Goal: Task Accomplishment & Management: Use online tool/utility

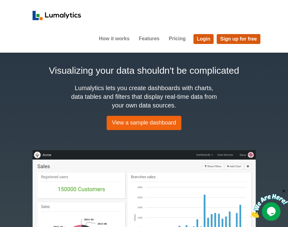
drag, startPoint x: 202, startPoint y: 39, endPoint x: 221, endPoint y: 42, distance: 19.0
click at [202, 39] on link "Login" at bounding box center [203, 39] width 20 height 10
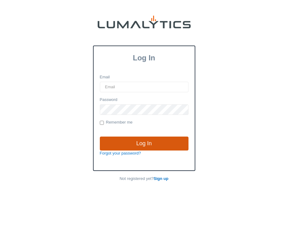
type input "[EMAIL_ADDRESS][DOMAIN_NAME]"
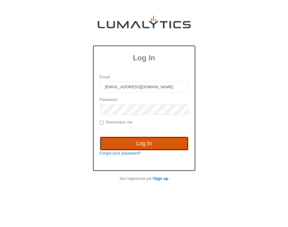
click at [138, 144] on input "Log In" at bounding box center [144, 144] width 89 height 14
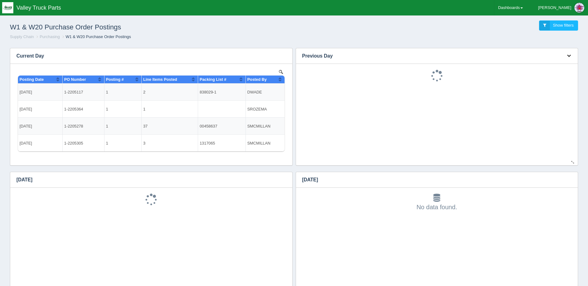
click at [288, 52] on button "button" at bounding box center [569, 56] width 8 height 10
click at [288, 62] on link "Download CSV" at bounding box center [548, 65] width 50 height 9
